Goal: Check status: Check status

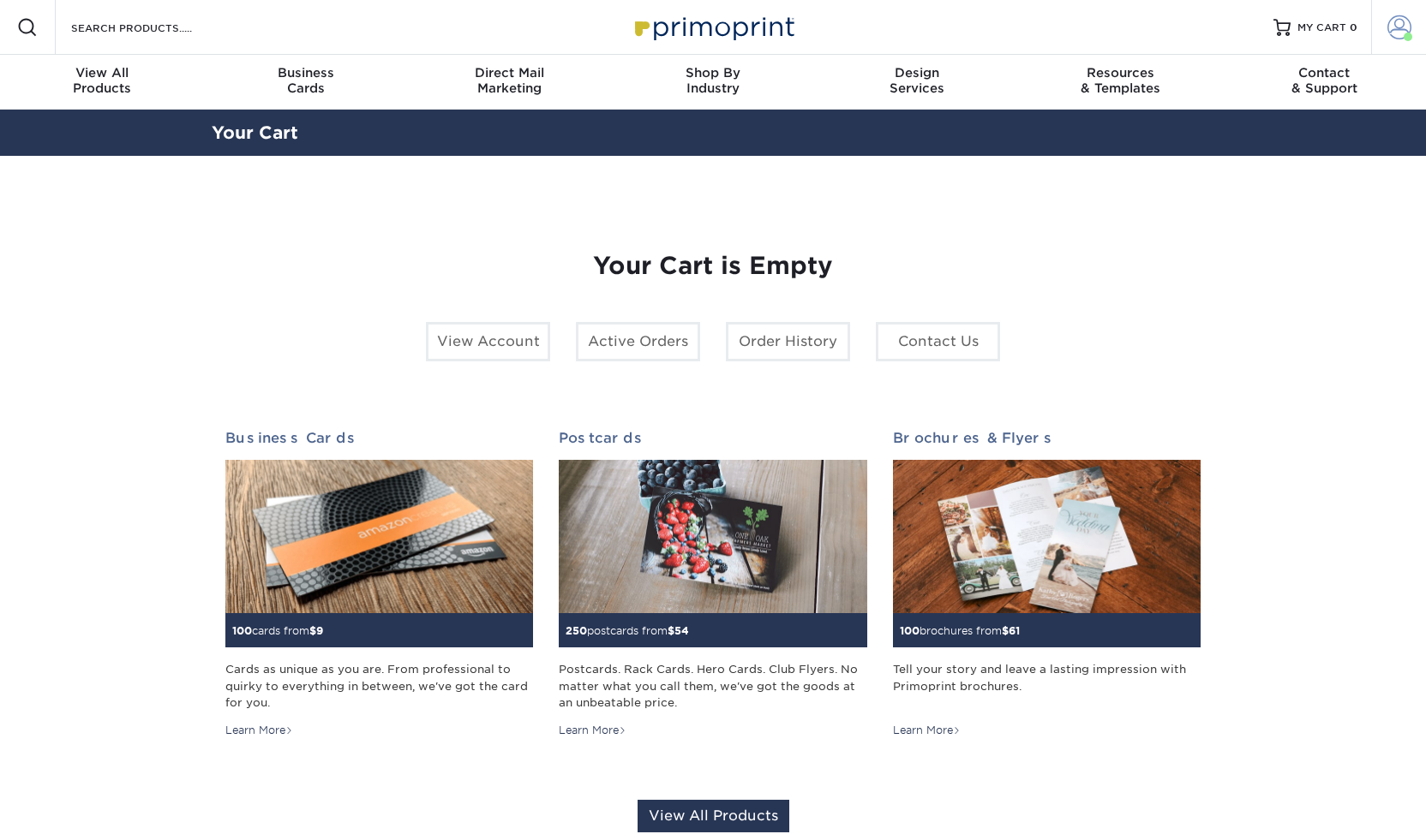
click at [1411, 23] on span at bounding box center [1400, 28] width 24 height 24
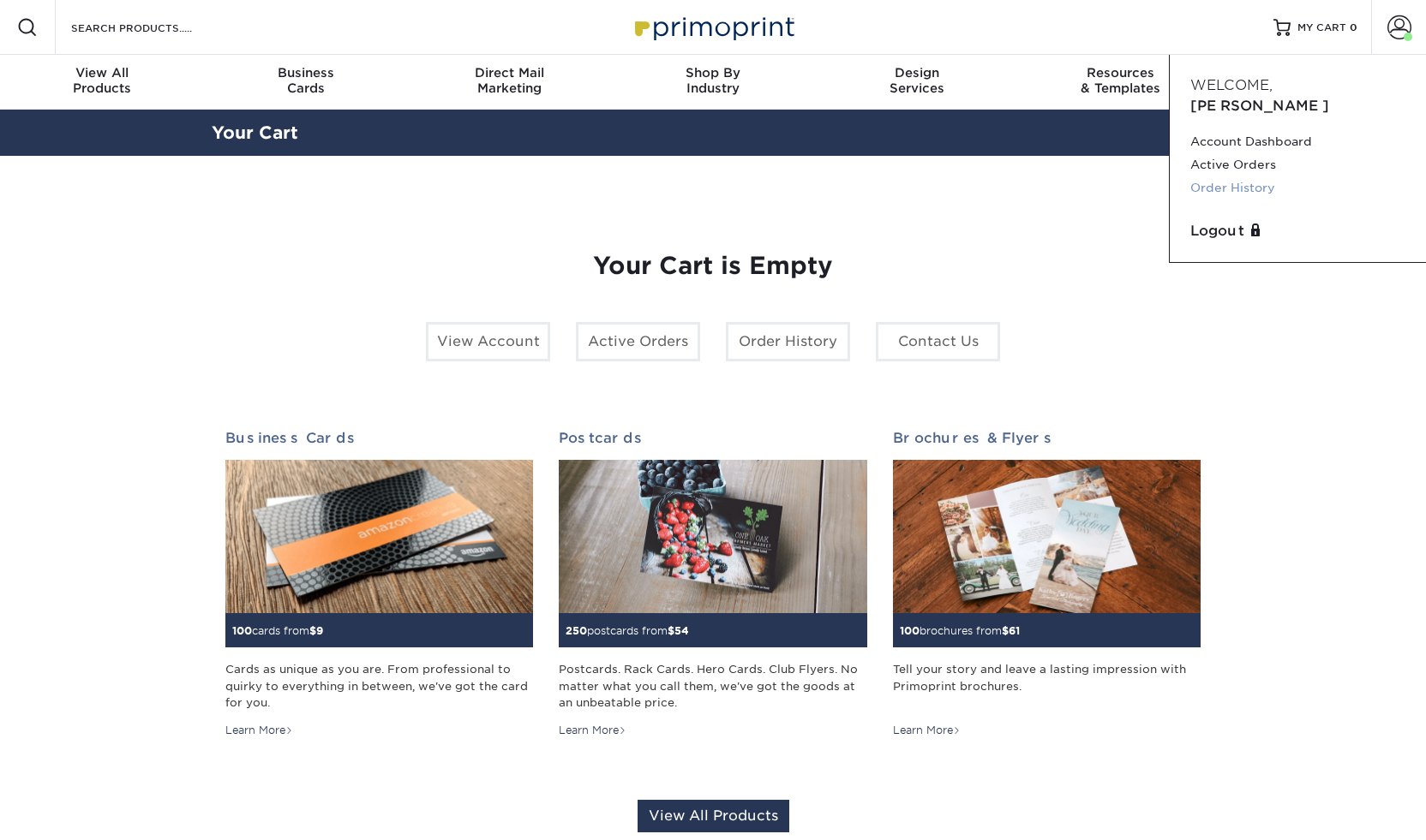
click at [1242, 177] on link "Order History" at bounding box center [1297, 188] width 215 height 23
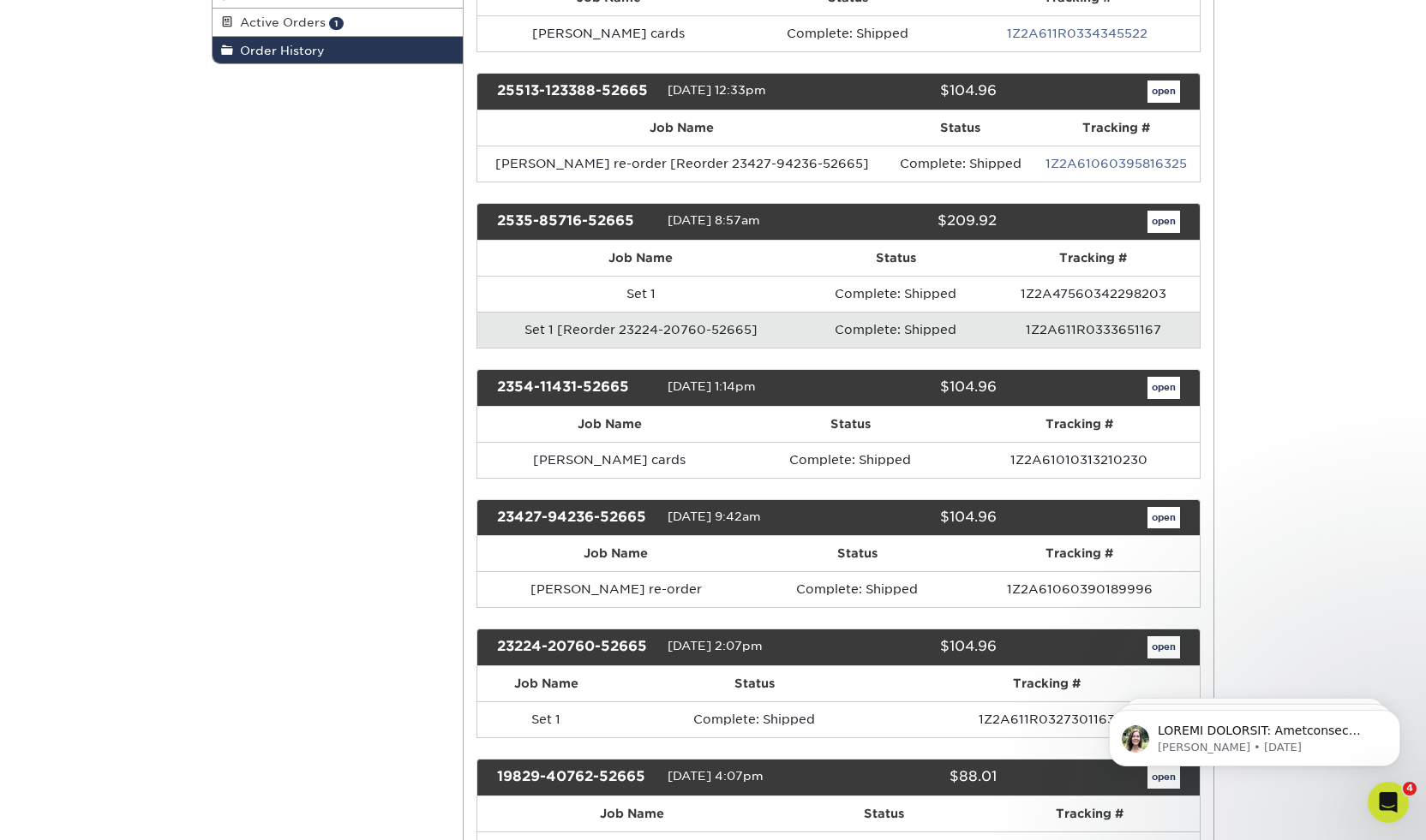
scroll to position [361, 0]
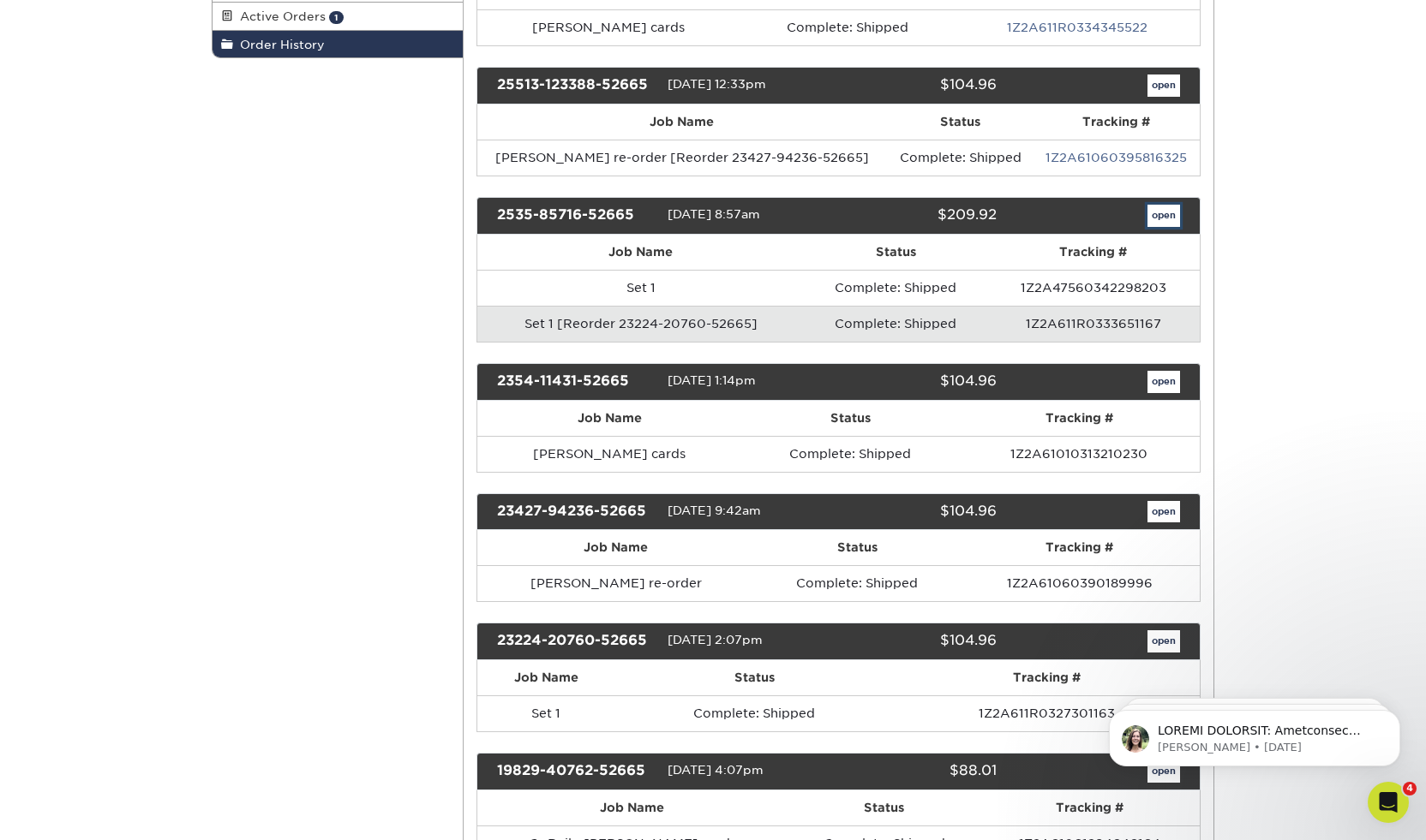
click at [1170, 210] on link "open" at bounding box center [1163, 216] width 32 height 23
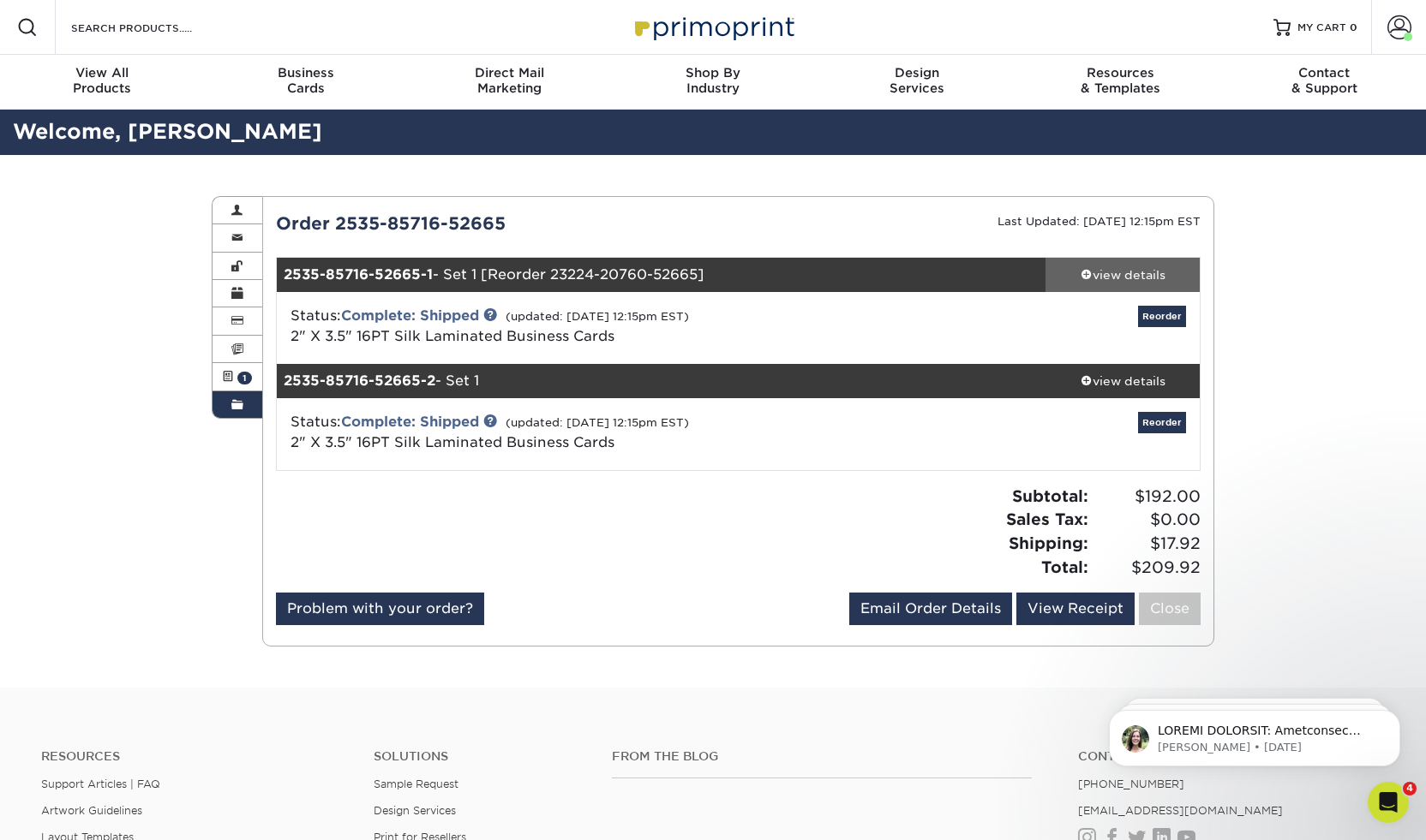
click at [1127, 270] on div "view details" at bounding box center [1122, 275] width 154 height 17
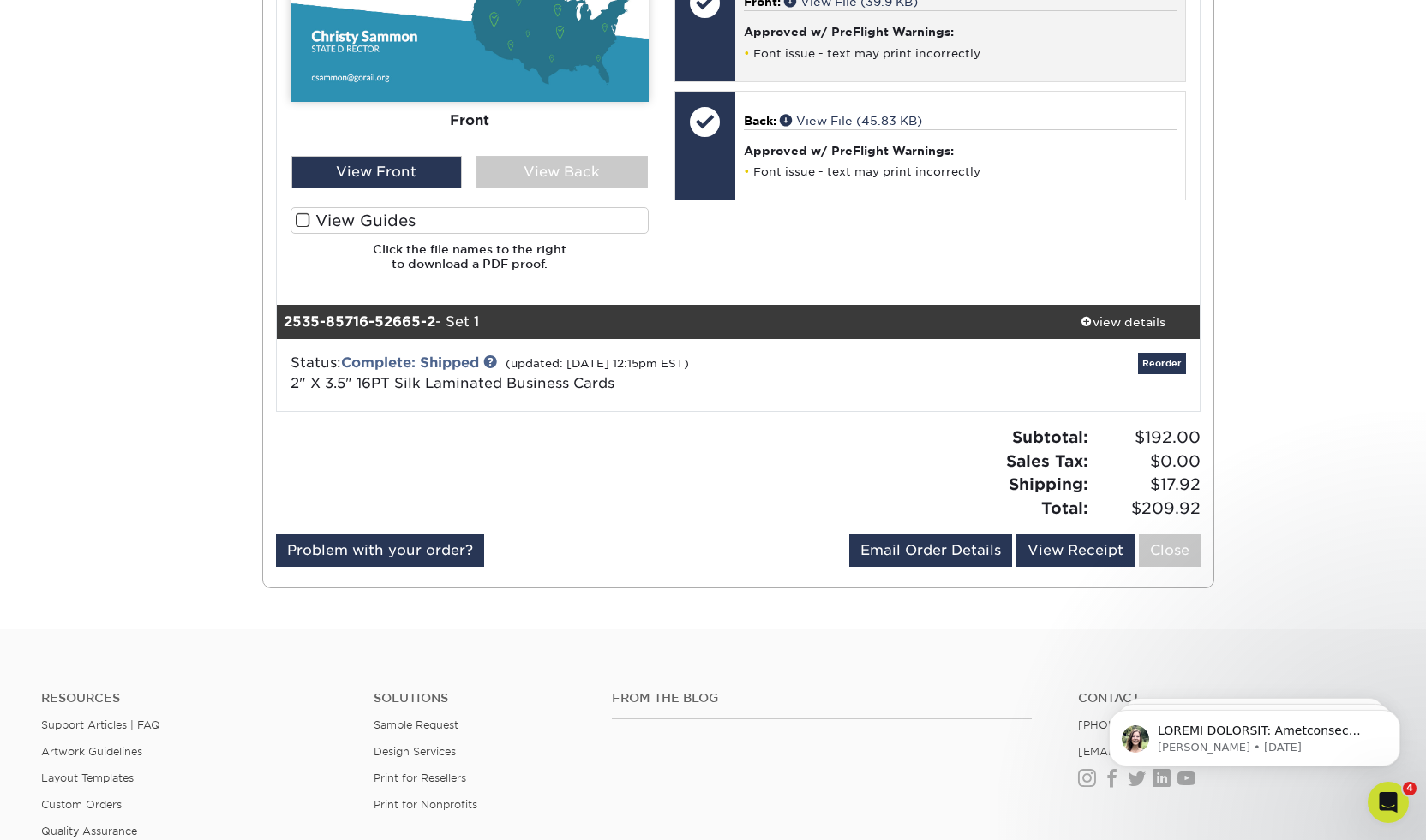
scroll to position [894, 0]
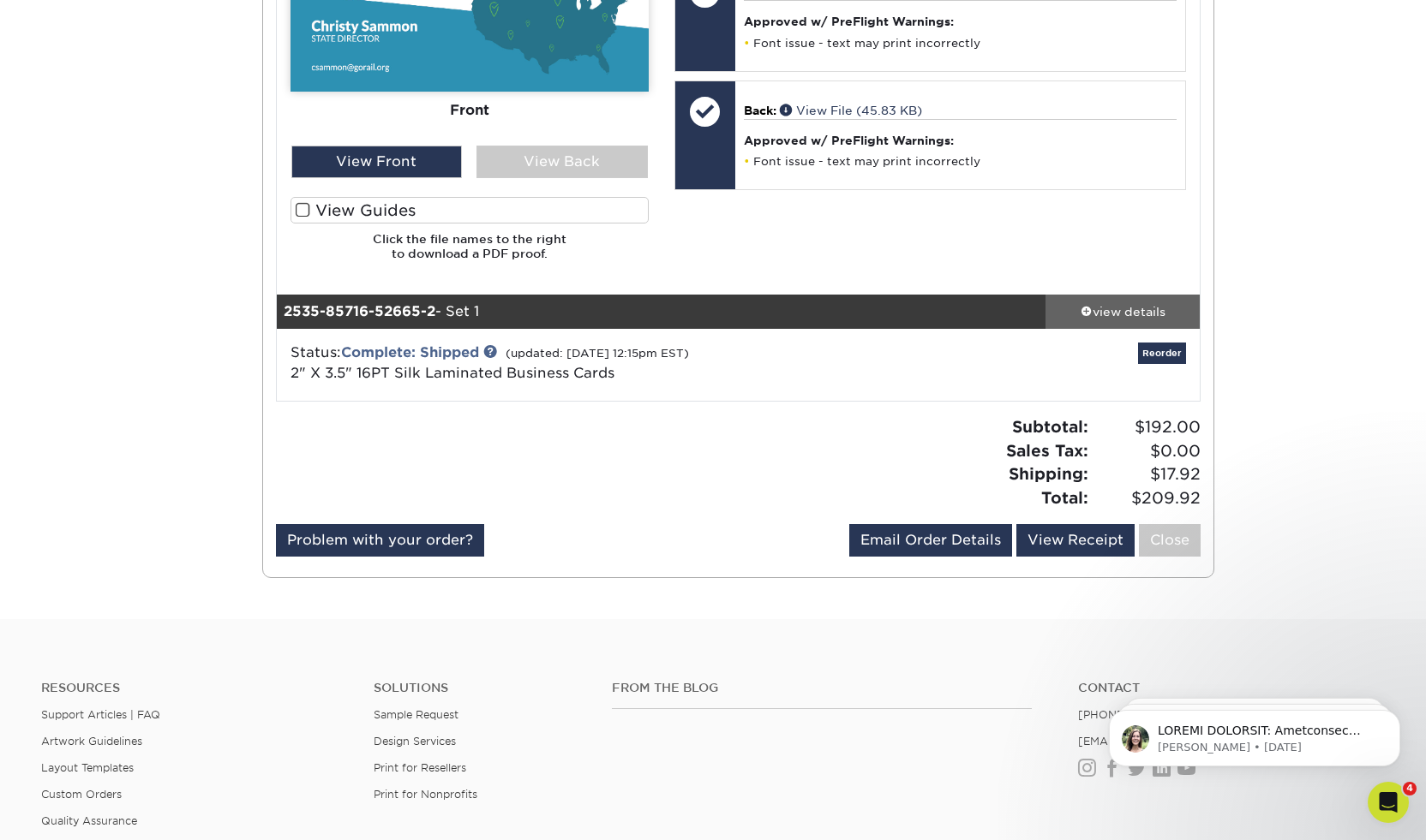
click at [1126, 309] on div "view details" at bounding box center [1122, 312] width 154 height 17
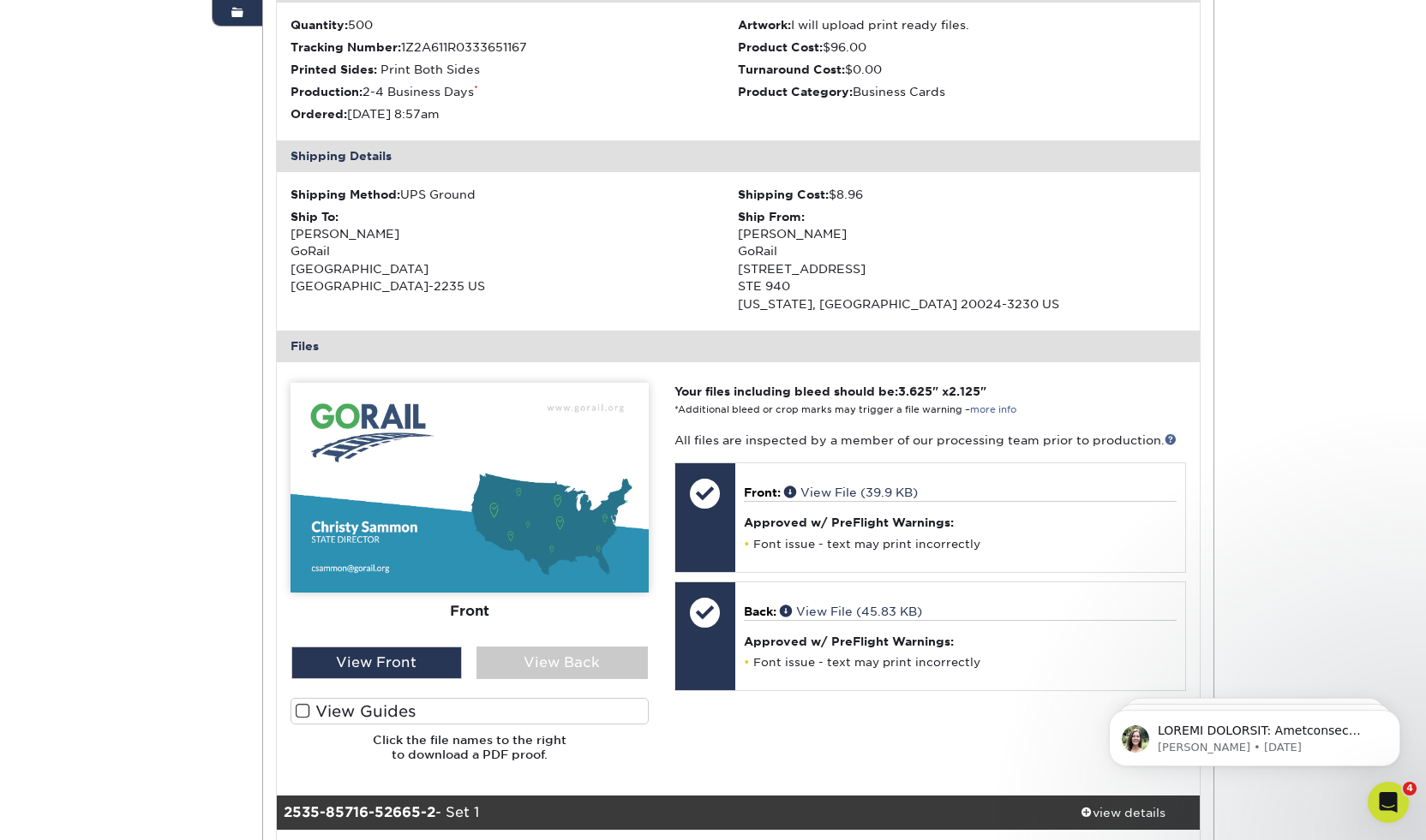
scroll to position [0, 0]
